Goal: Find specific page/section: Find specific page/section

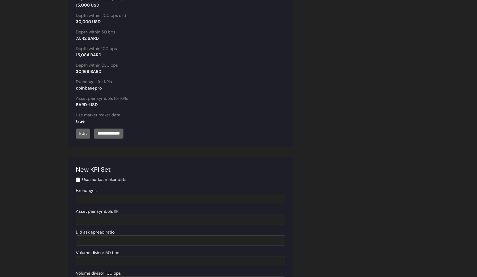
scroll to position [1165, 0]
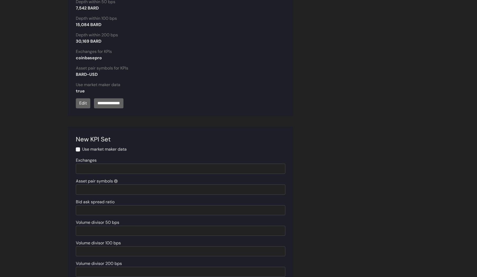
click at [257, 71] on div "BARD-USD" at bounding box center [181, 74] width 210 height 6
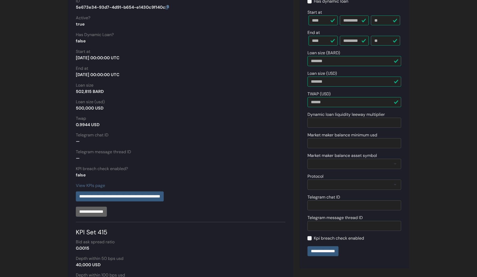
scroll to position [0, 0]
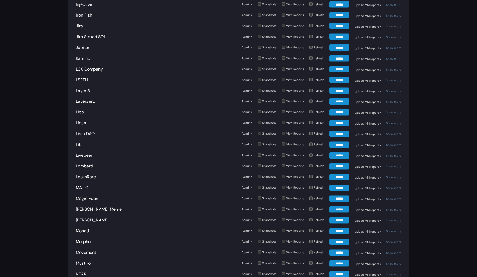
scroll to position [973, 0]
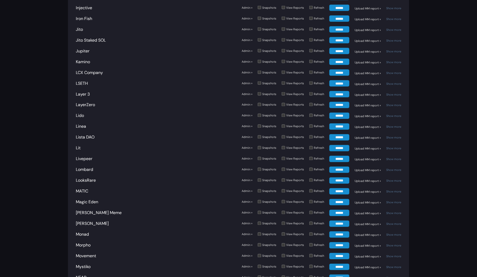
click at [251, 168] on link "Admin »" at bounding box center [247, 170] width 11 height 4
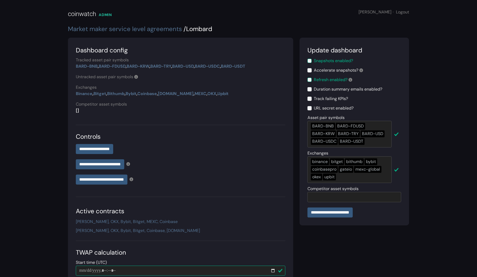
scroll to position [94, 0]
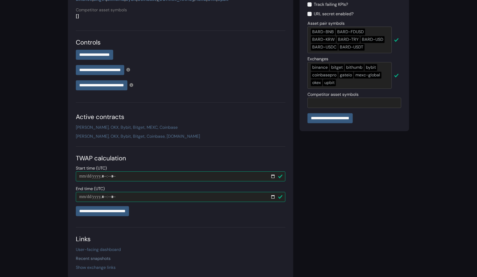
click at [105, 259] on link "Recent snapshots" at bounding box center [93, 259] width 35 height 6
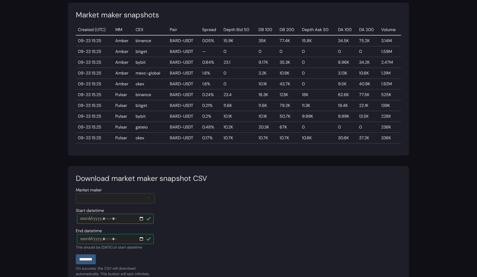
scroll to position [363, 0]
